Goal: Task Accomplishment & Management: Manage account settings

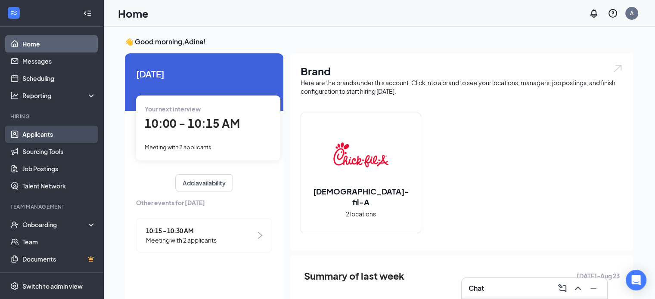
click at [48, 138] on link "Applicants" at bounding box center [59, 134] width 74 height 17
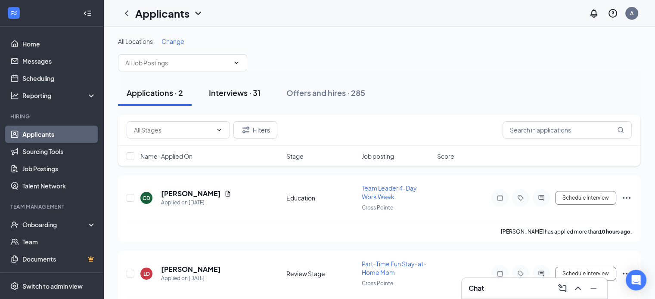
click at [234, 91] on div "Interviews · 31" at bounding box center [235, 92] width 52 height 11
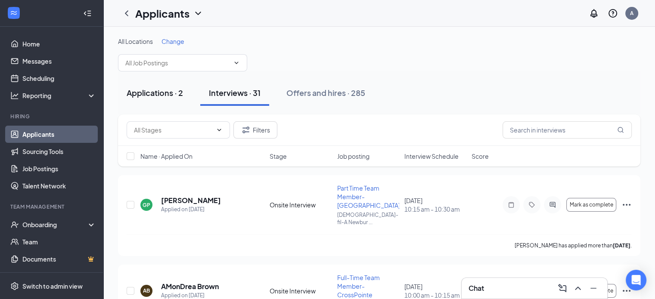
click at [161, 94] on div "Applications · 2" at bounding box center [155, 92] width 56 height 11
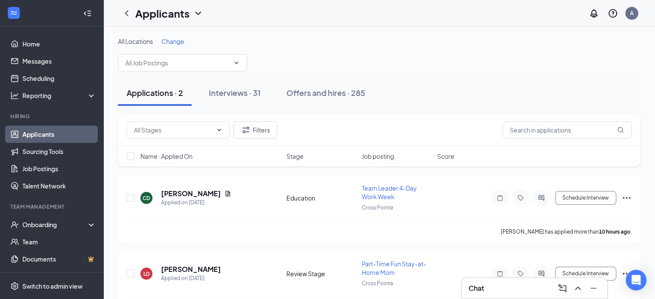
click at [375, 155] on span "Job posting" at bounding box center [378, 156] width 32 height 9
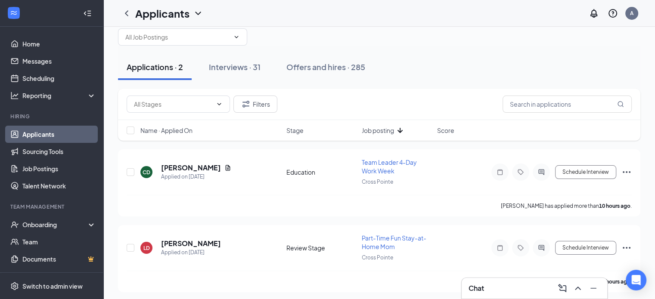
scroll to position [27, 0]
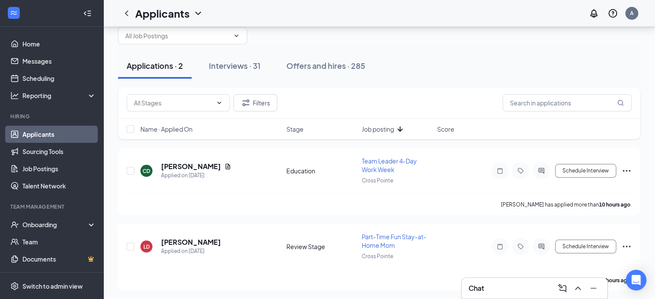
click at [388, 127] on span "Job posting" at bounding box center [378, 129] width 32 height 9
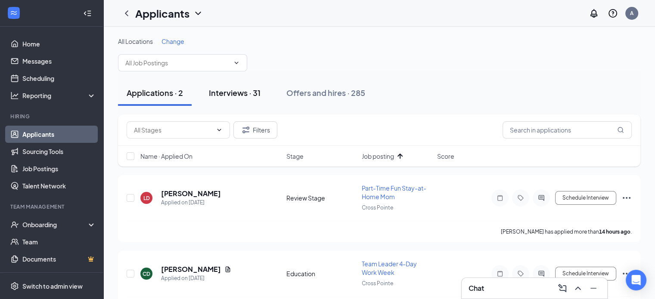
click at [227, 90] on div "Interviews · 31" at bounding box center [235, 92] width 52 height 11
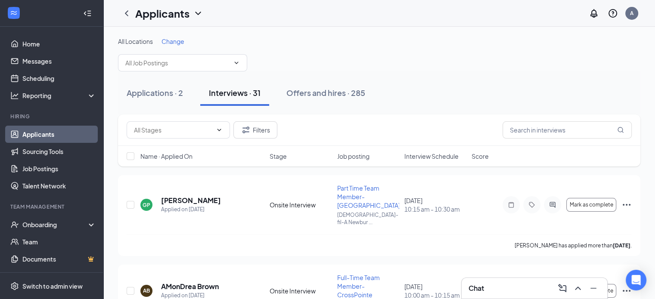
click at [432, 156] on span "Interview Schedule" at bounding box center [431, 156] width 54 height 9
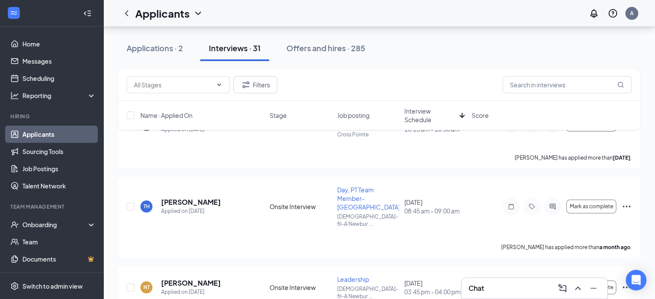
scroll to position [93, 0]
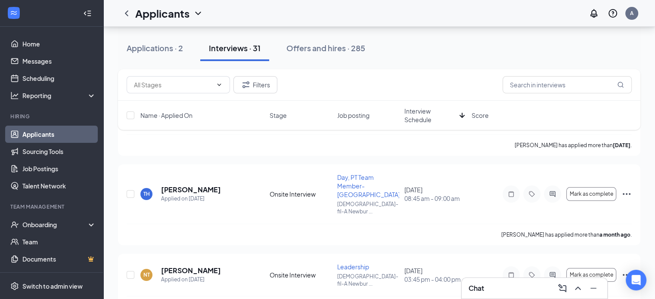
click at [421, 112] on span "Interview Schedule" at bounding box center [430, 115] width 52 height 17
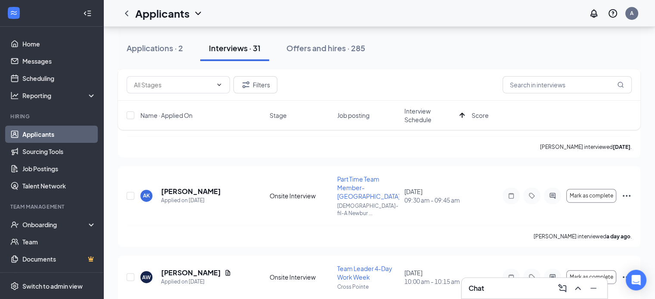
scroll to position [692, 0]
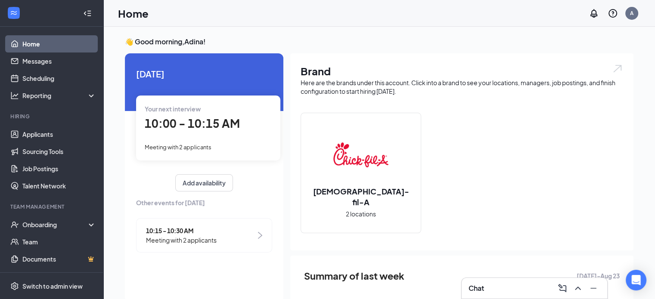
click at [180, 133] on div "Your next interview 10:00 - 10:15 AM Meeting with 2 applicants" at bounding box center [208, 128] width 144 height 65
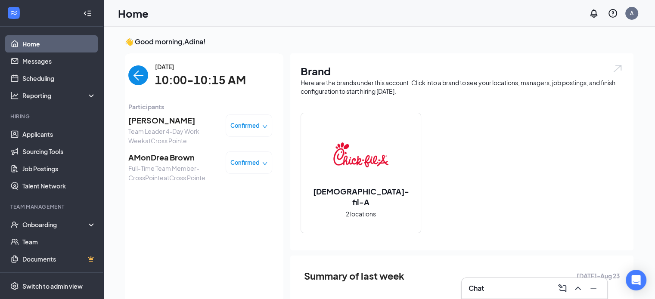
scroll to position [3, 0]
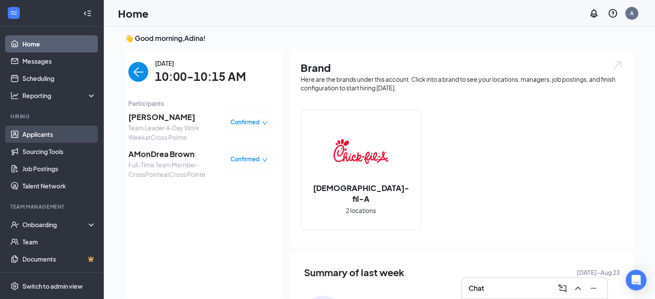
click at [62, 137] on link "Applicants" at bounding box center [59, 134] width 74 height 17
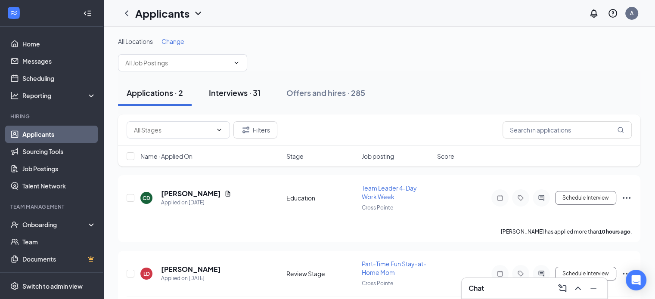
click at [214, 96] on div "Interviews · 31" at bounding box center [235, 92] width 52 height 11
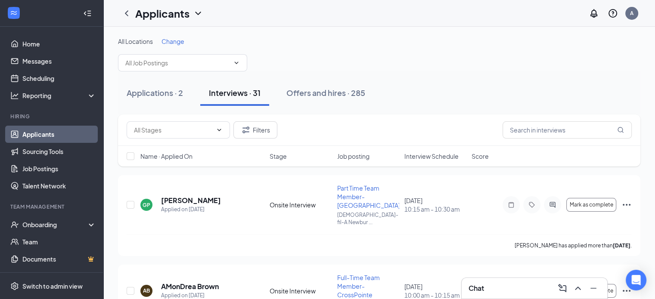
click at [410, 156] on span "Interview Schedule" at bounding box center [431, 156] width 54 height 9
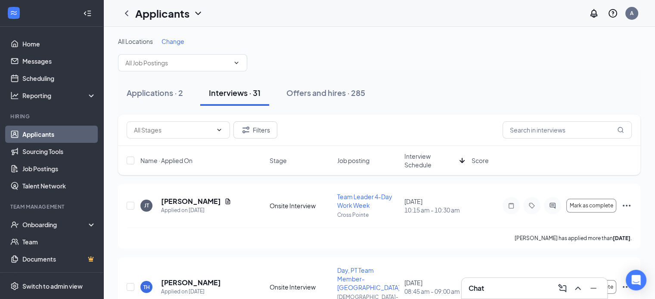
click at [418, 156] on span "Interview Schedule" at bounding box center [430, 160] width 52 height 17
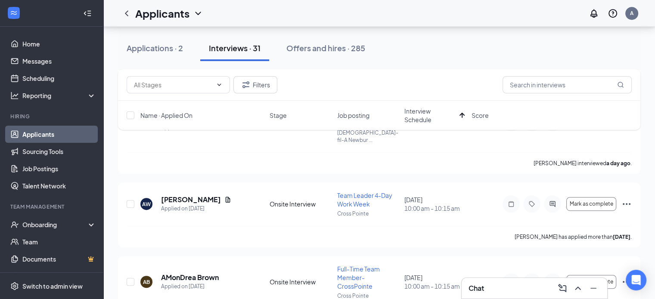
scroll to position [504, 0]
